Goal: Find specific page/section: Find specific page/section

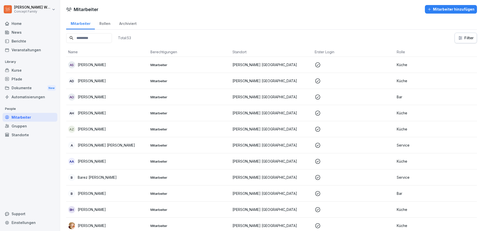
click at [104, 23] on div "Rollen" at bounding box center [105, 23] width 20 height 13
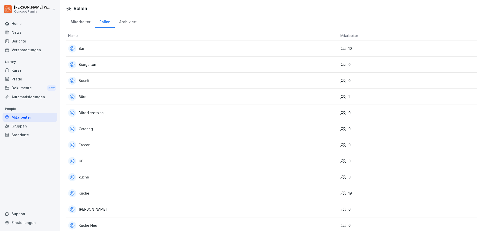
click at [124, 25] on div "Archiviert" at bounding box center [128, 21] width 26 height 13
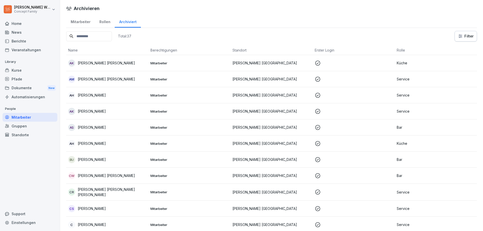
click at [105, 23] on div "Rollen" at bounding box center [105, 21] width 20 height 13
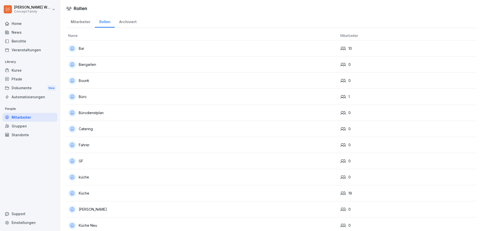
click at [21, 43] on div "Berichte" at bounding box center [30, 41] width 55 height 9
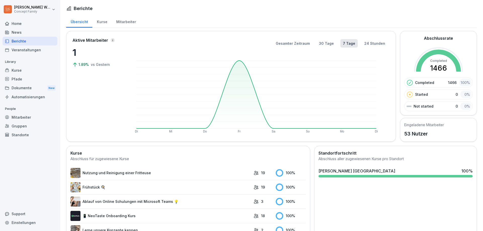
click at [126, 22] on div "Mitarbeiter" at bounding box center [126, 21] width 29 height 13
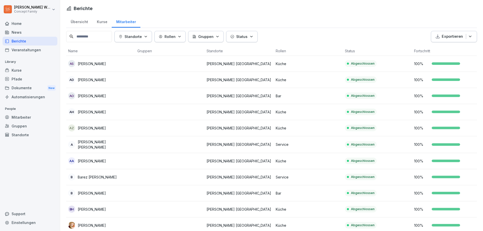
click at [91, 38] on input at bounding box center [89, 36] width 46 height 11
click at [314, 15] on div "Übersicht Kurse Mitarbeiter" at bounding box center [271, 21] width 411 height 13
click at [100, 38] on input at bounding box center [89, 36] width 46 height 11
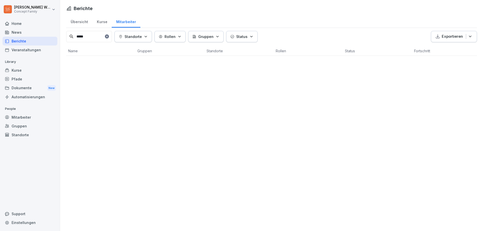
type input "*****"
